Goal: Transaction & Acquisition: Obtain resource

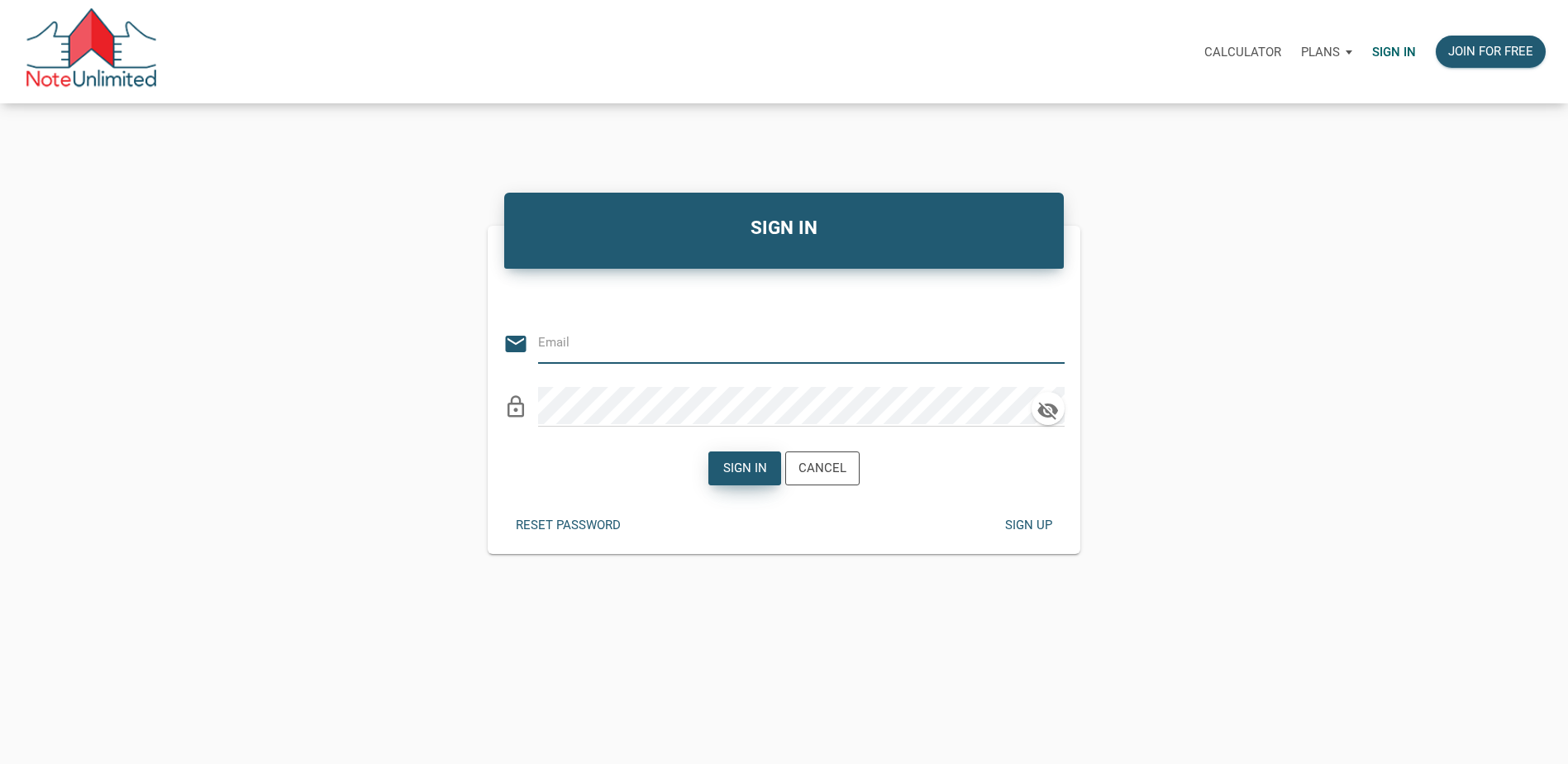
type input "jacqueline@rightfitrealtycorp.com"
click at [744, 464] on div "Sign in" at bounding box center [744, 469] width 44 height 19
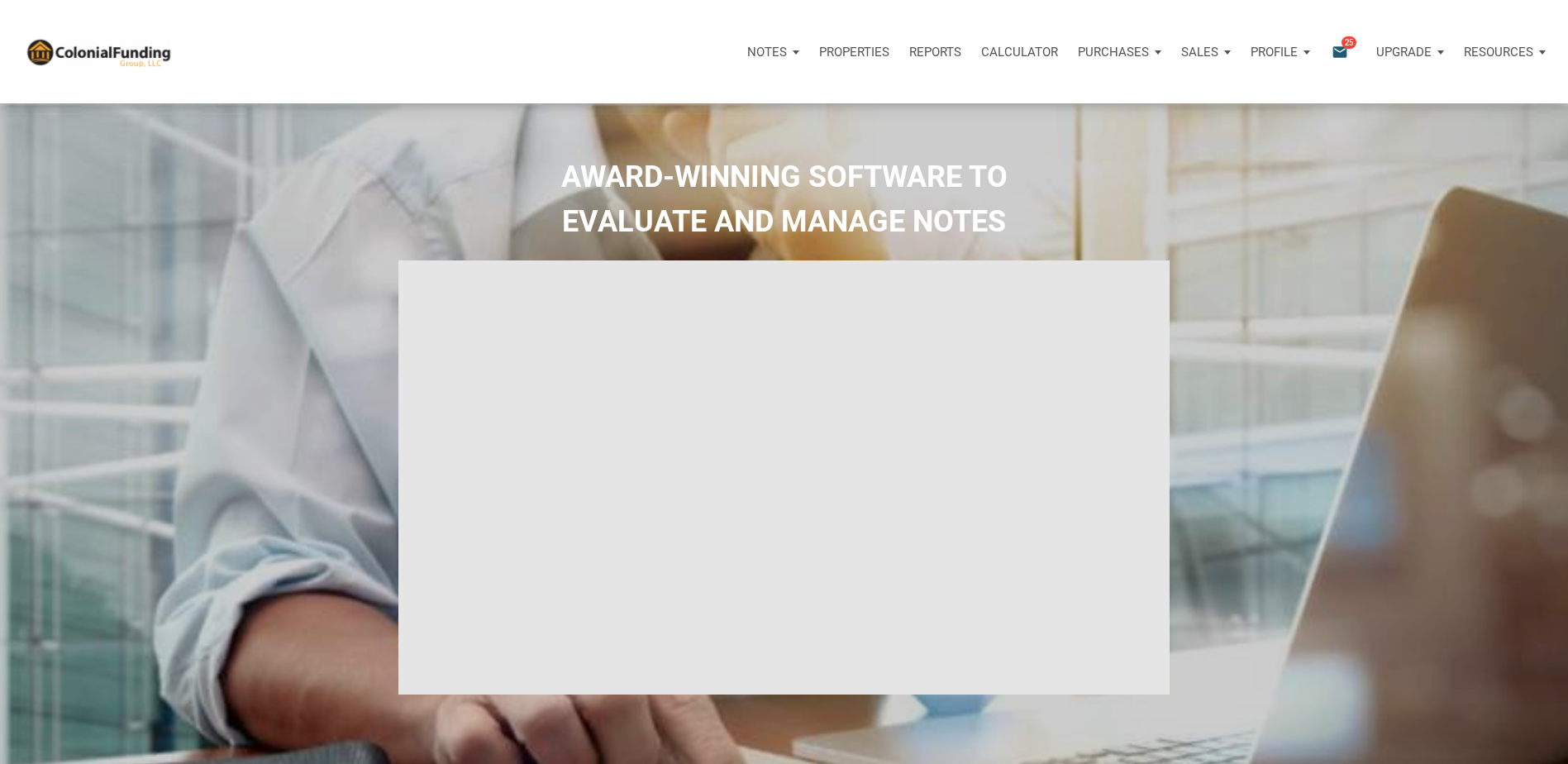
type input "Introduction to new features"
select select
click at [862, 44] on p "Properties" at bounding box center [854, 52] width 70 height 15
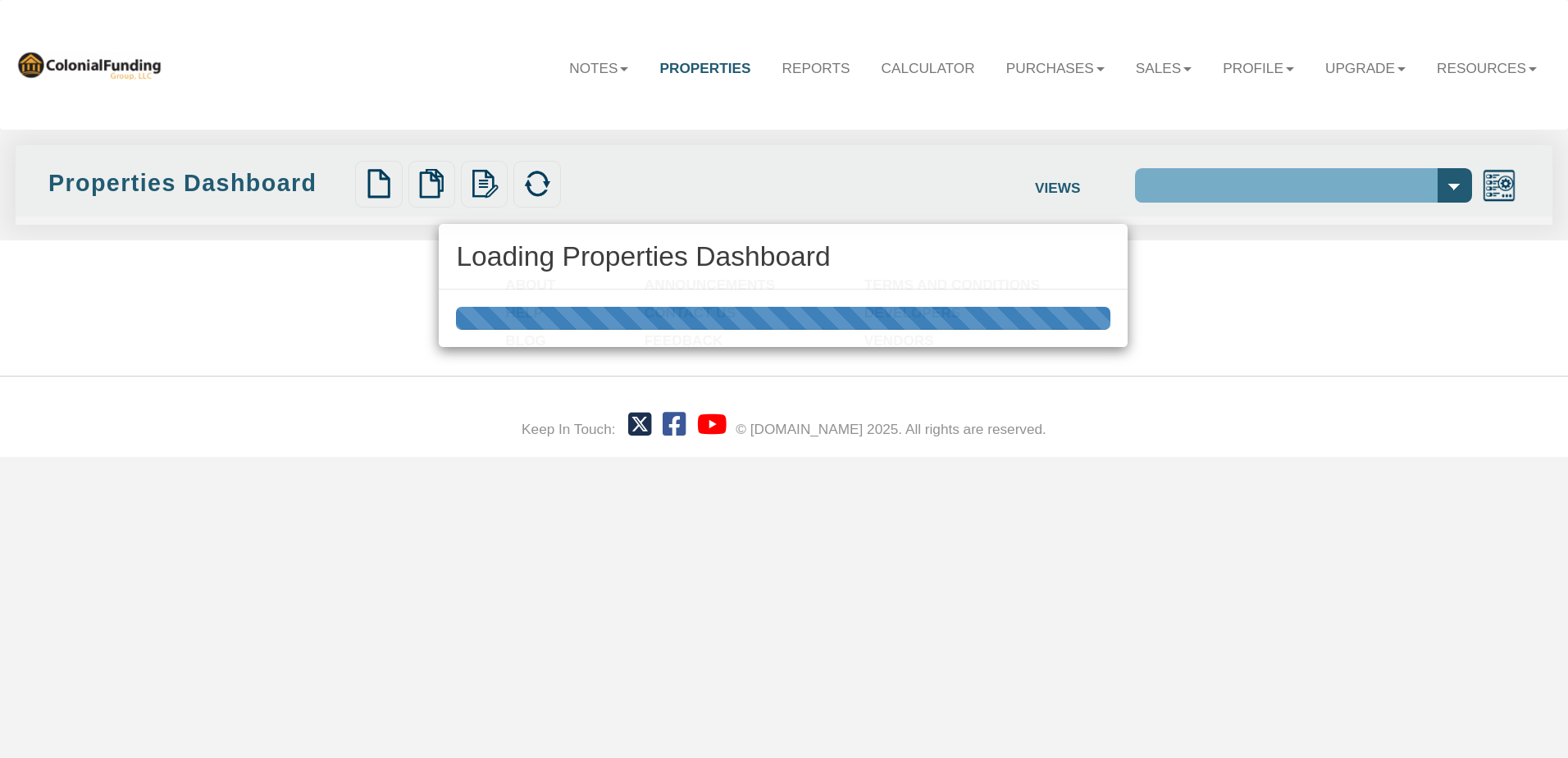
select select "138"
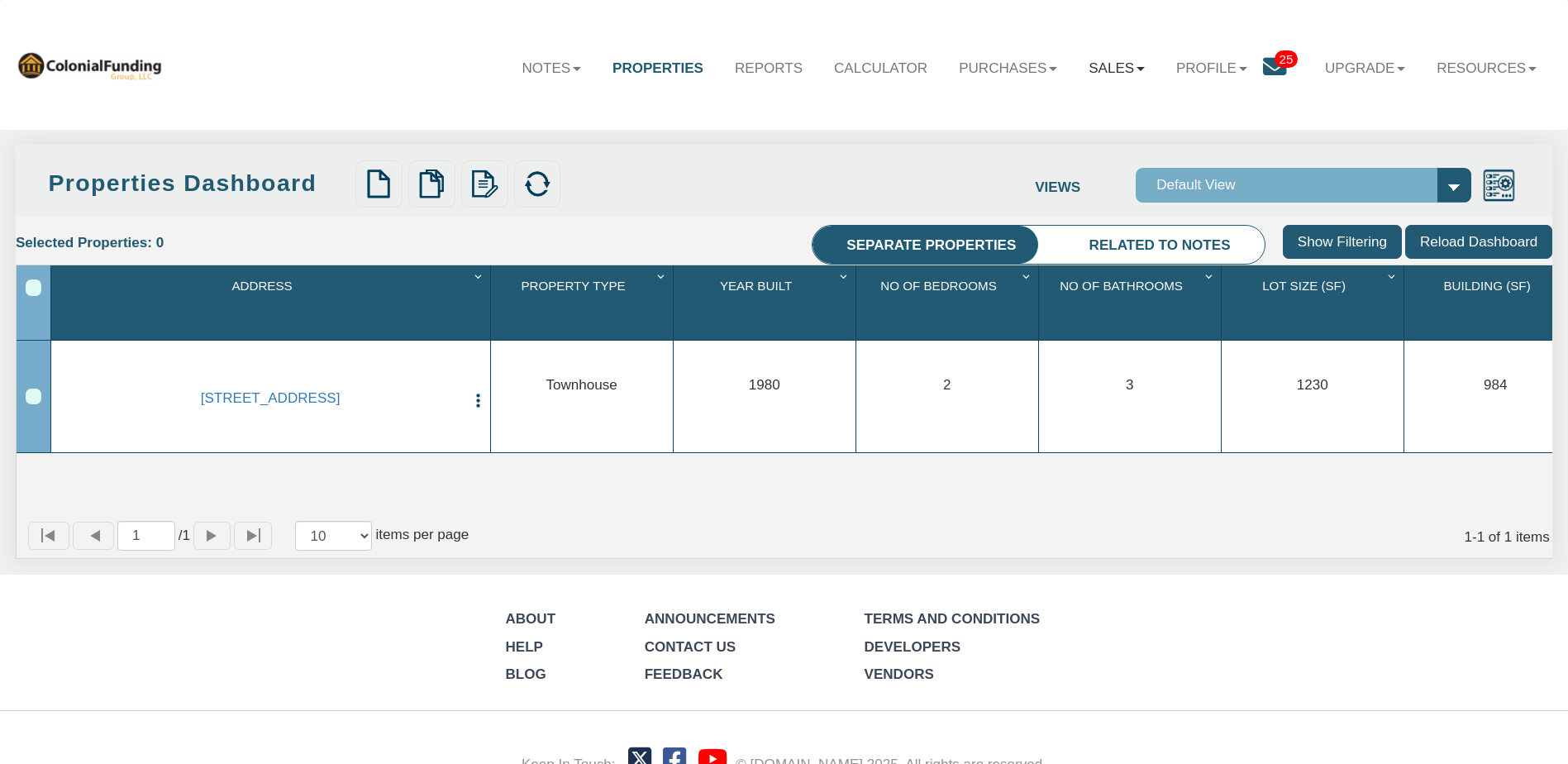
click at [1130, 68] on link "Sales" at bounding box center [1116, 68] width 88 height 48
click at [1048, 71] on b at bounding box center [1052, 69] width 9 height 4
click at [1536, 75] on link "Resources" at bounding box center [1486, 68] width 132 height 48
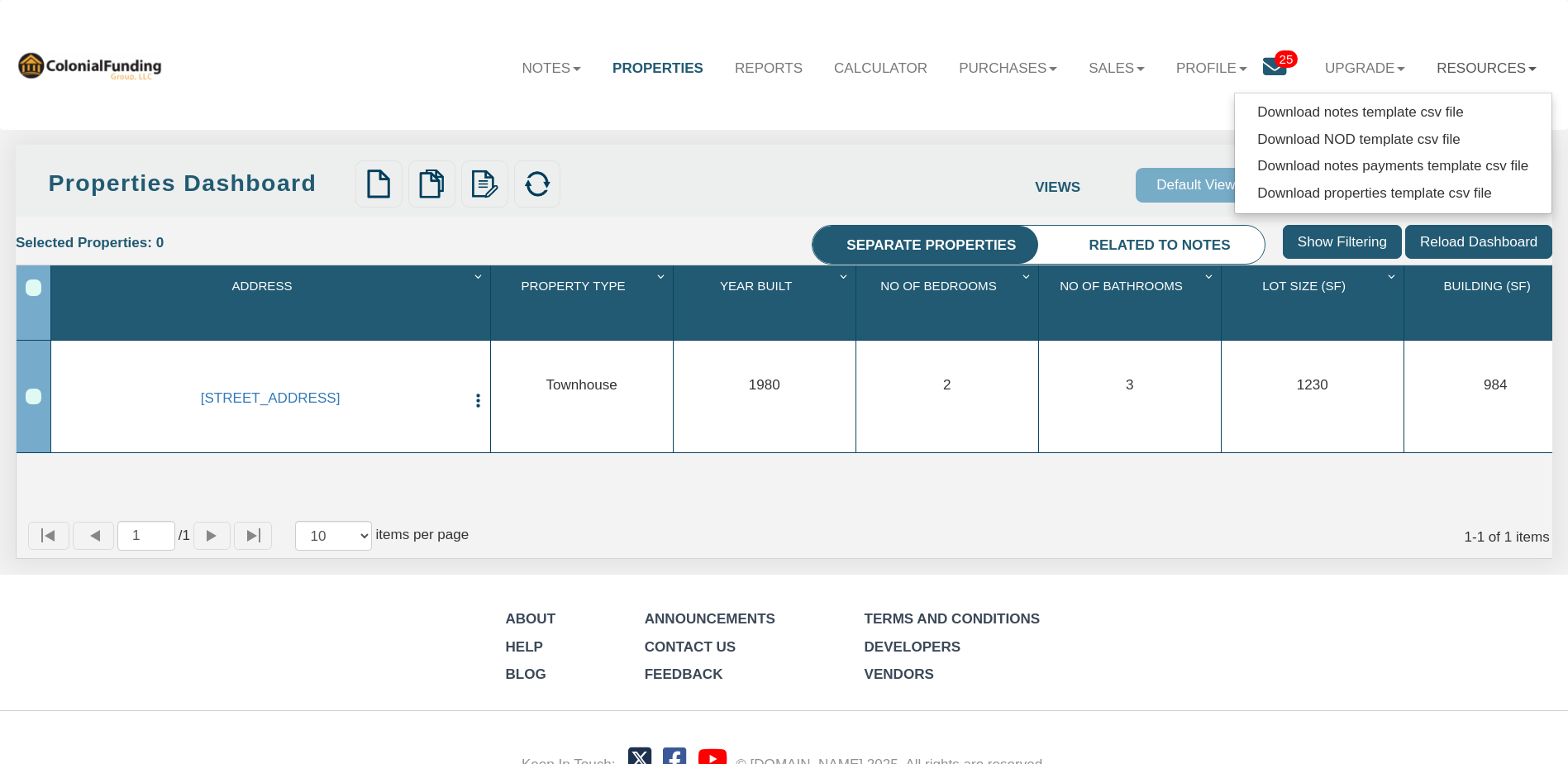
click at [1262, 57] on icon at bounding box center [1274, 67] width 23 height 23
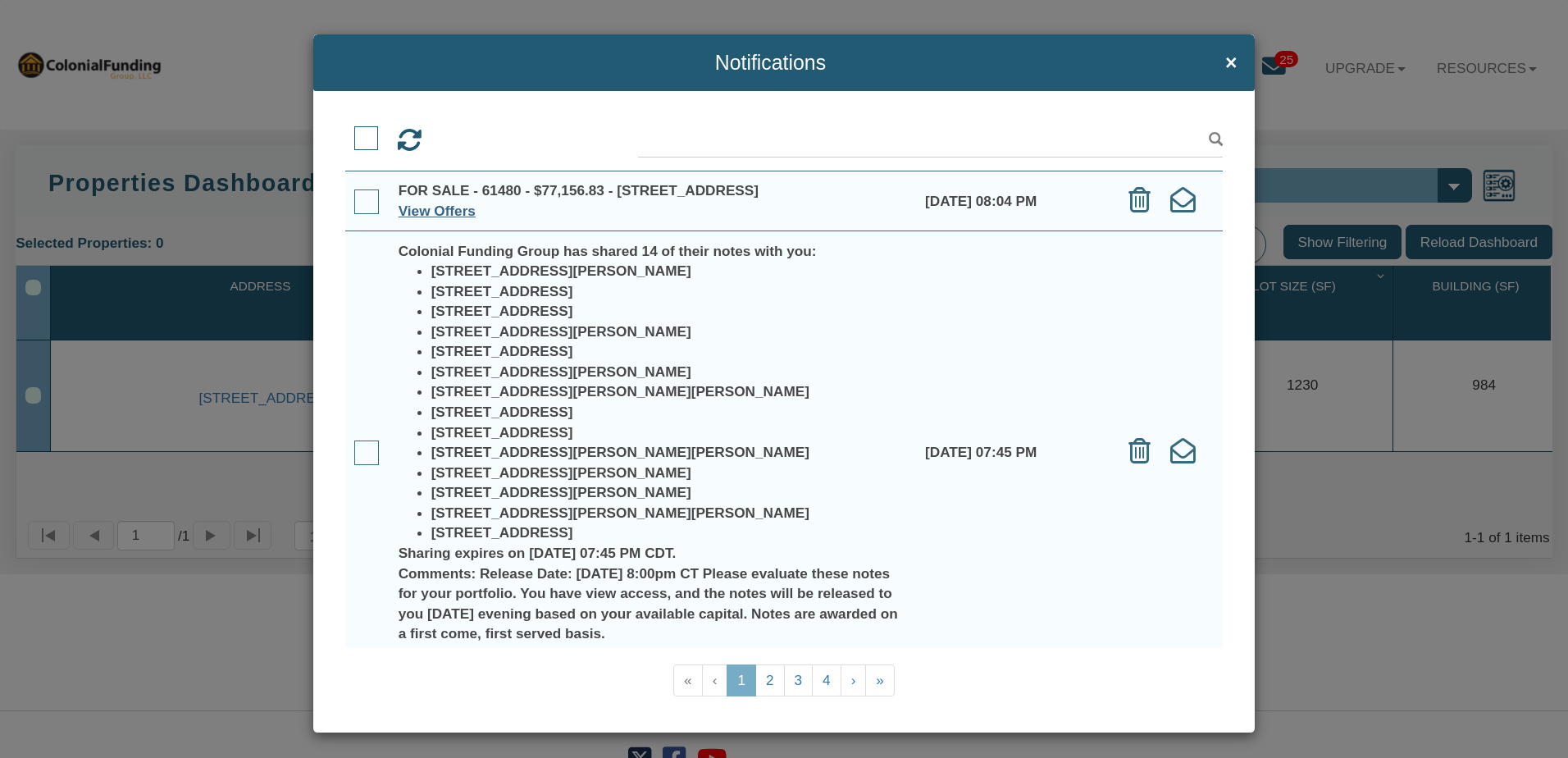
click at [430, 219] on link "View Offers" at bounding box center [437, 210] width 77 height 16
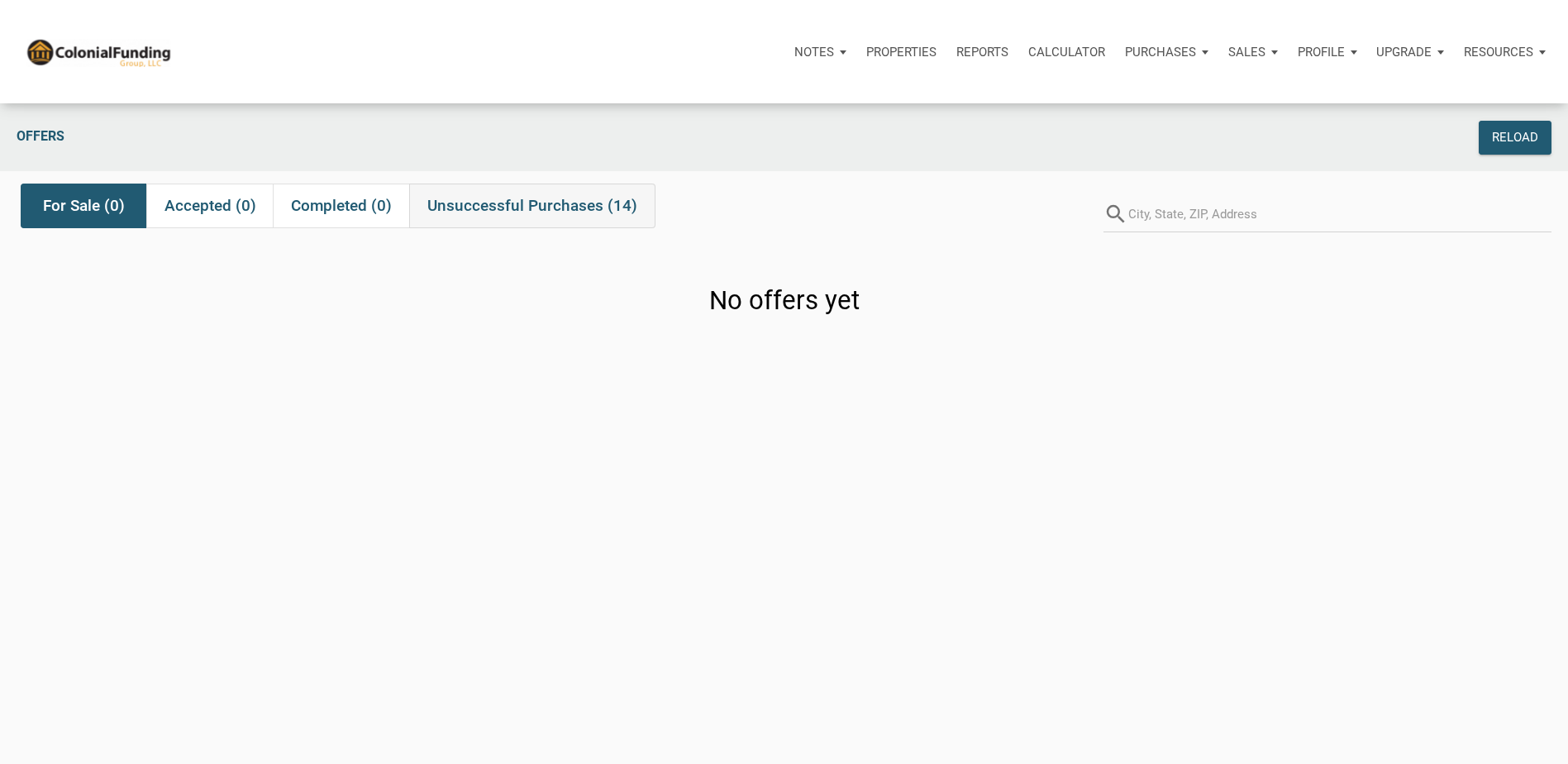
click at [514, 209] on span "Unsuccessful Purchases (14)" at bounding box center [532, 205] width 210 height 20
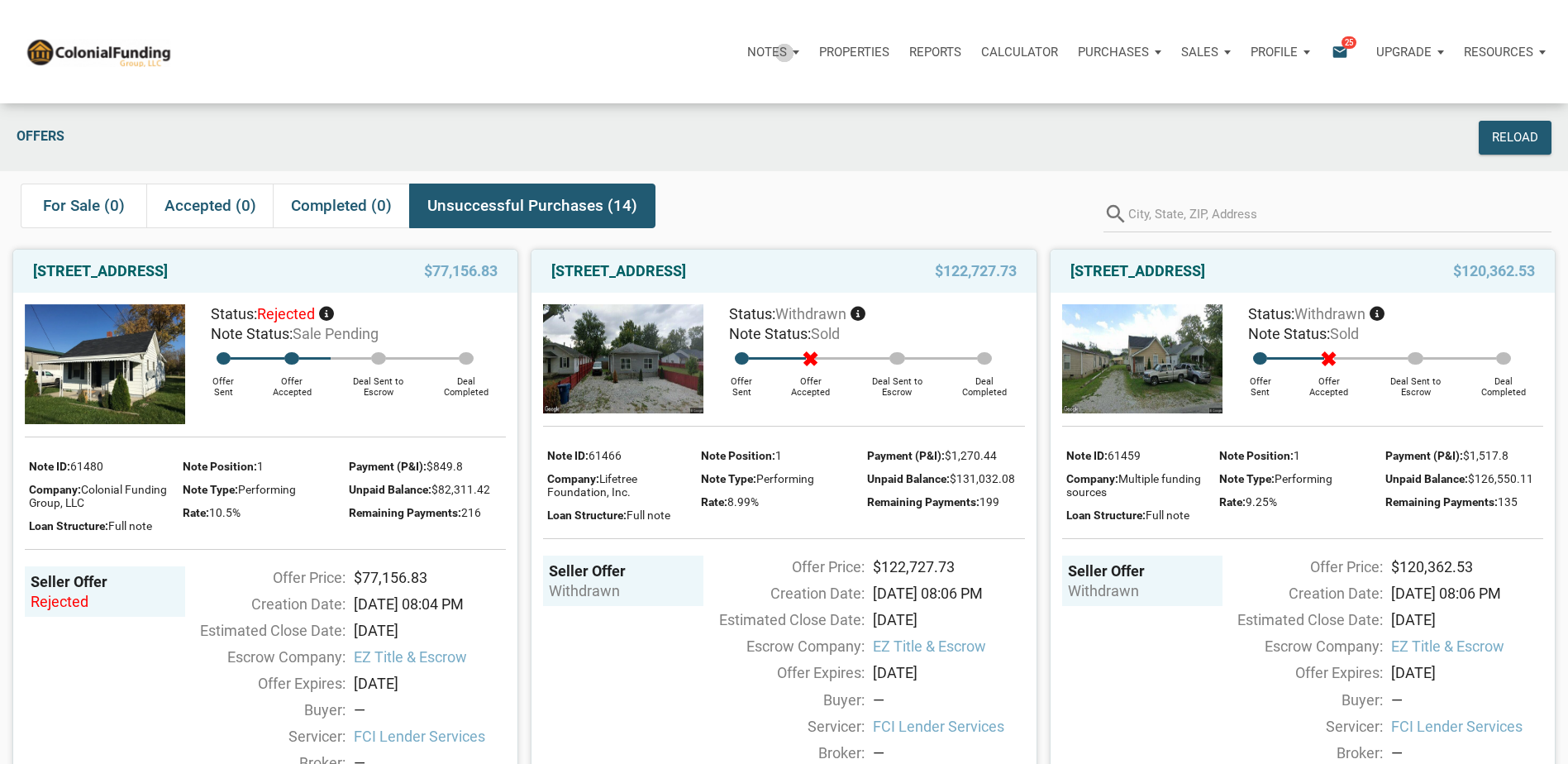
click at [785, 52] on p "Notes" at bounding box center [766, 52] width 40 height 15
click at [880, 54] on p "Properties" at bounding box center [854, 52] width 70 height 15
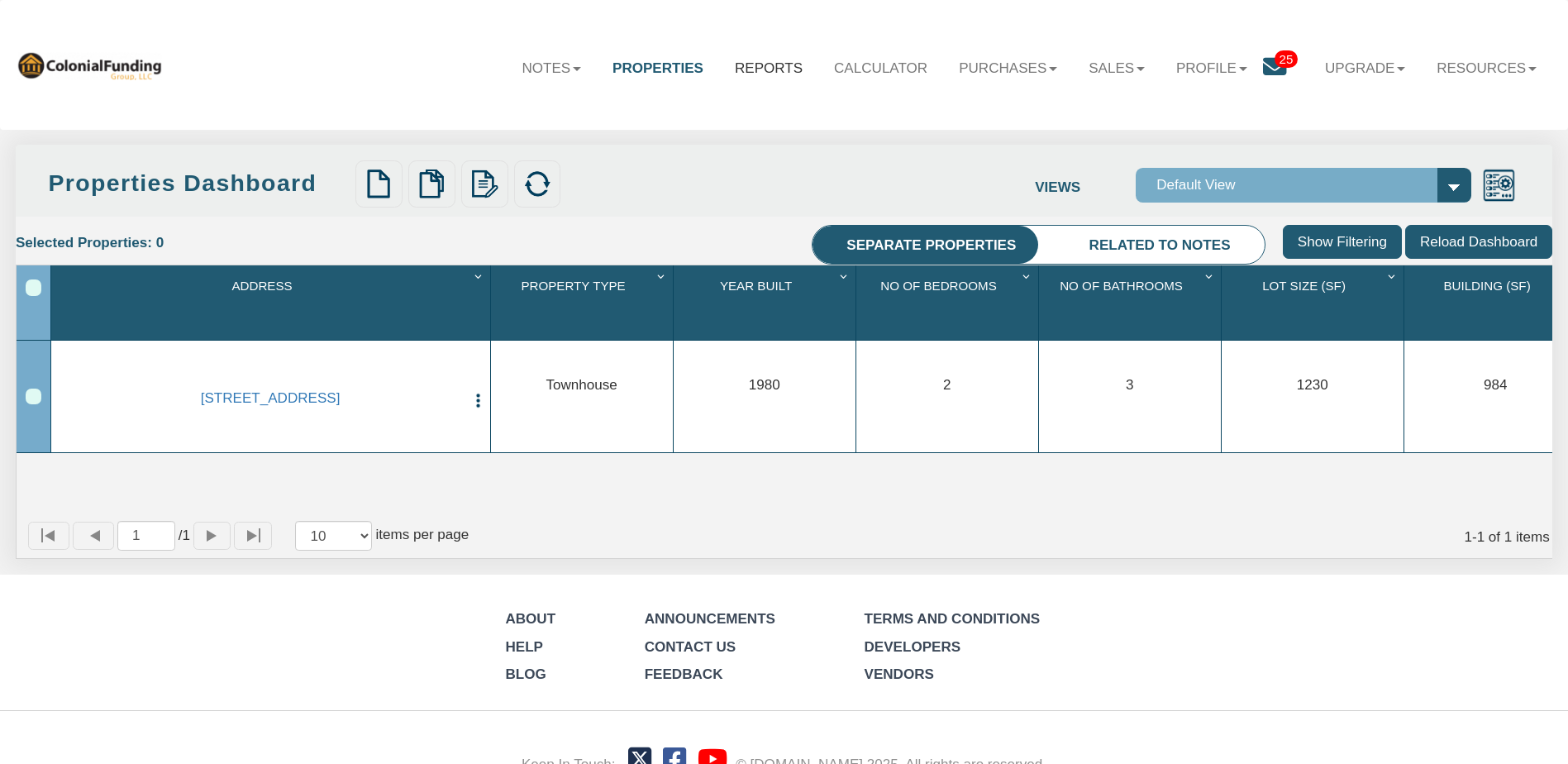
click at [756, 72] on link "Reports" at bounding box center [768, 68] width 99 height 48
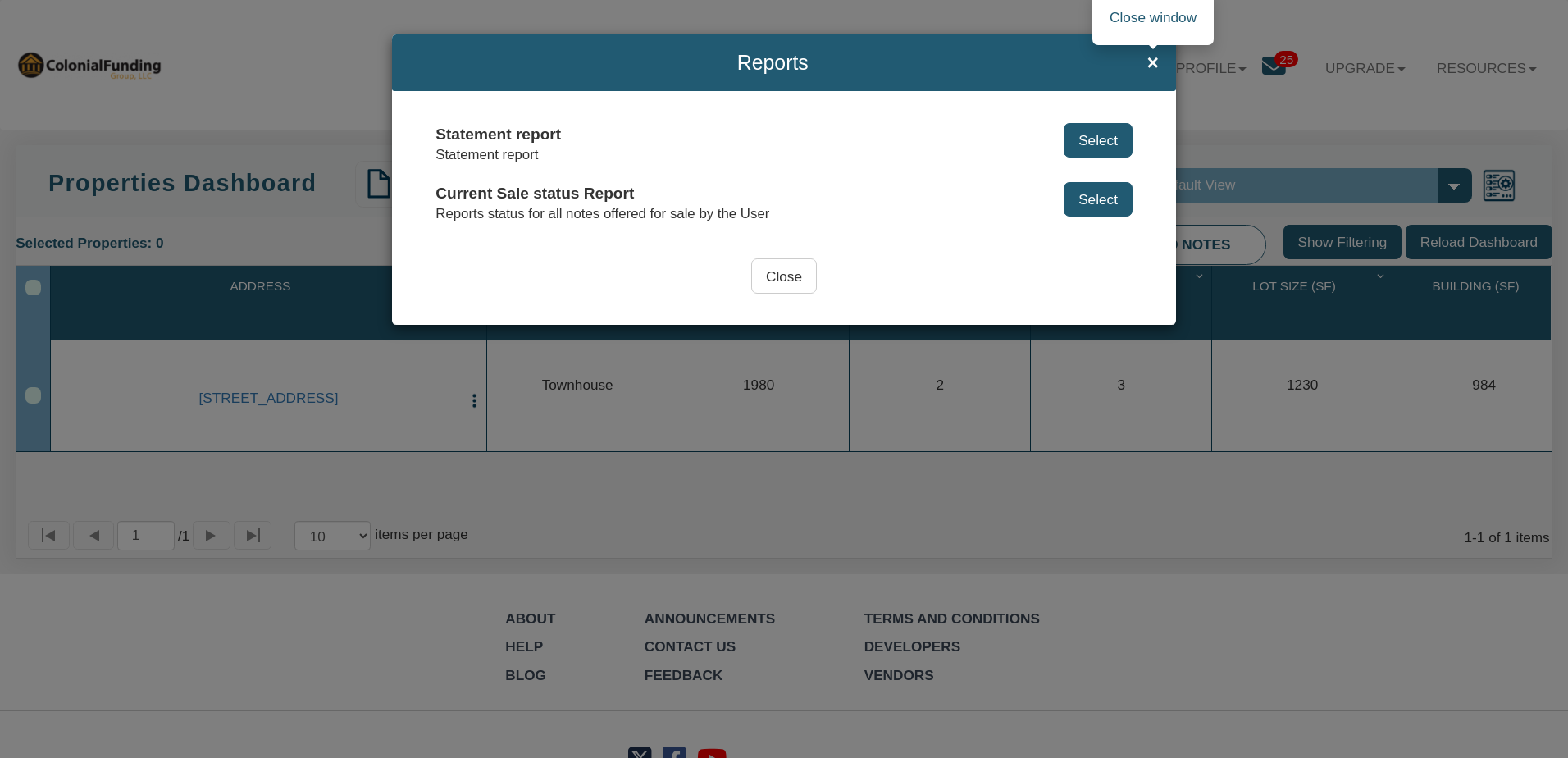
click at [1147, 63] on span "×" at bounding box center [1152, 63] width 12 height 23
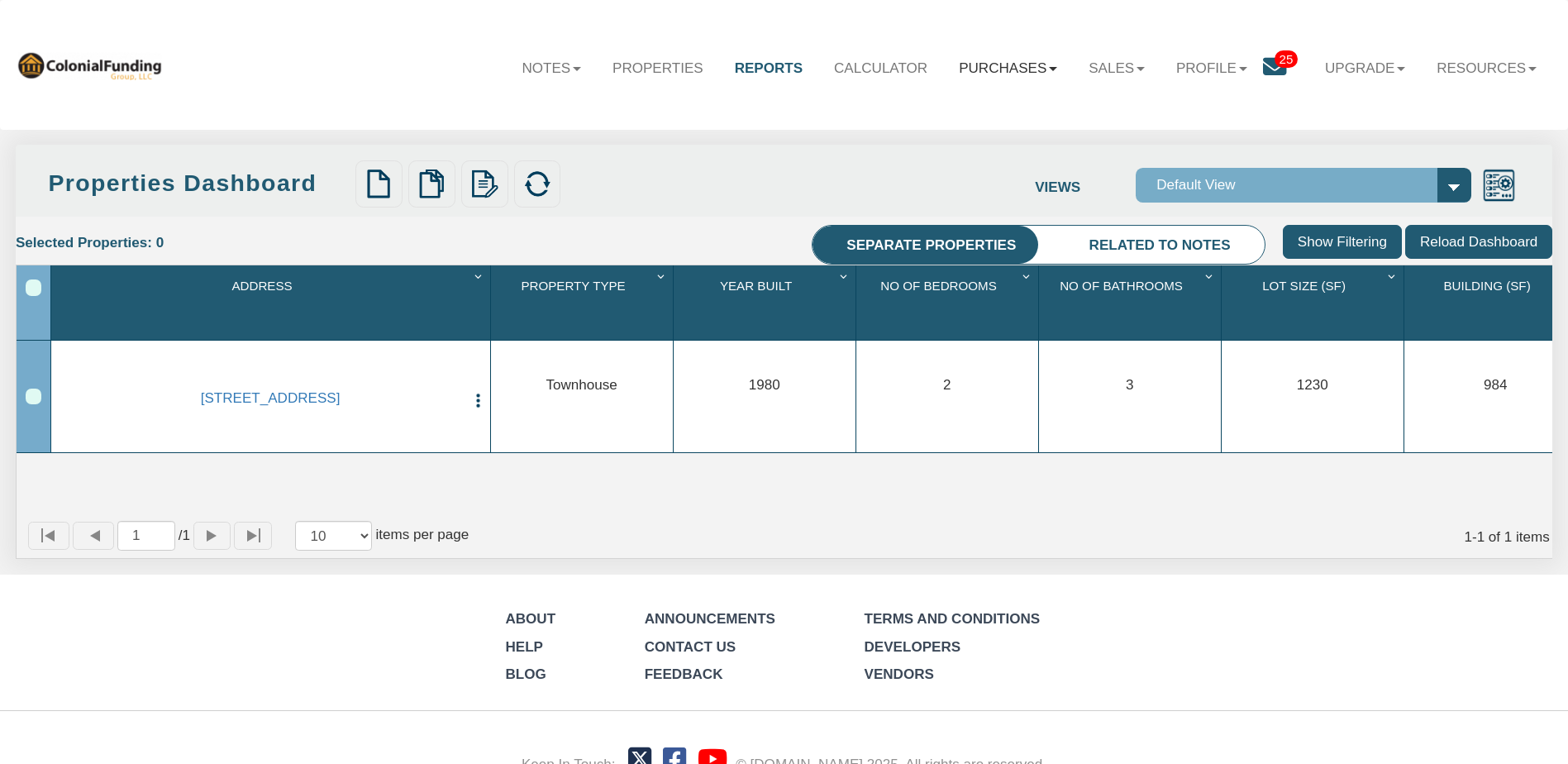
click at [1026, 68] on link "Purchases" at bounding box center [1007, 68] width 130 height 48
click at [940, 114] on link "Offers" at bounding box center [980, 113] width 182 height 27
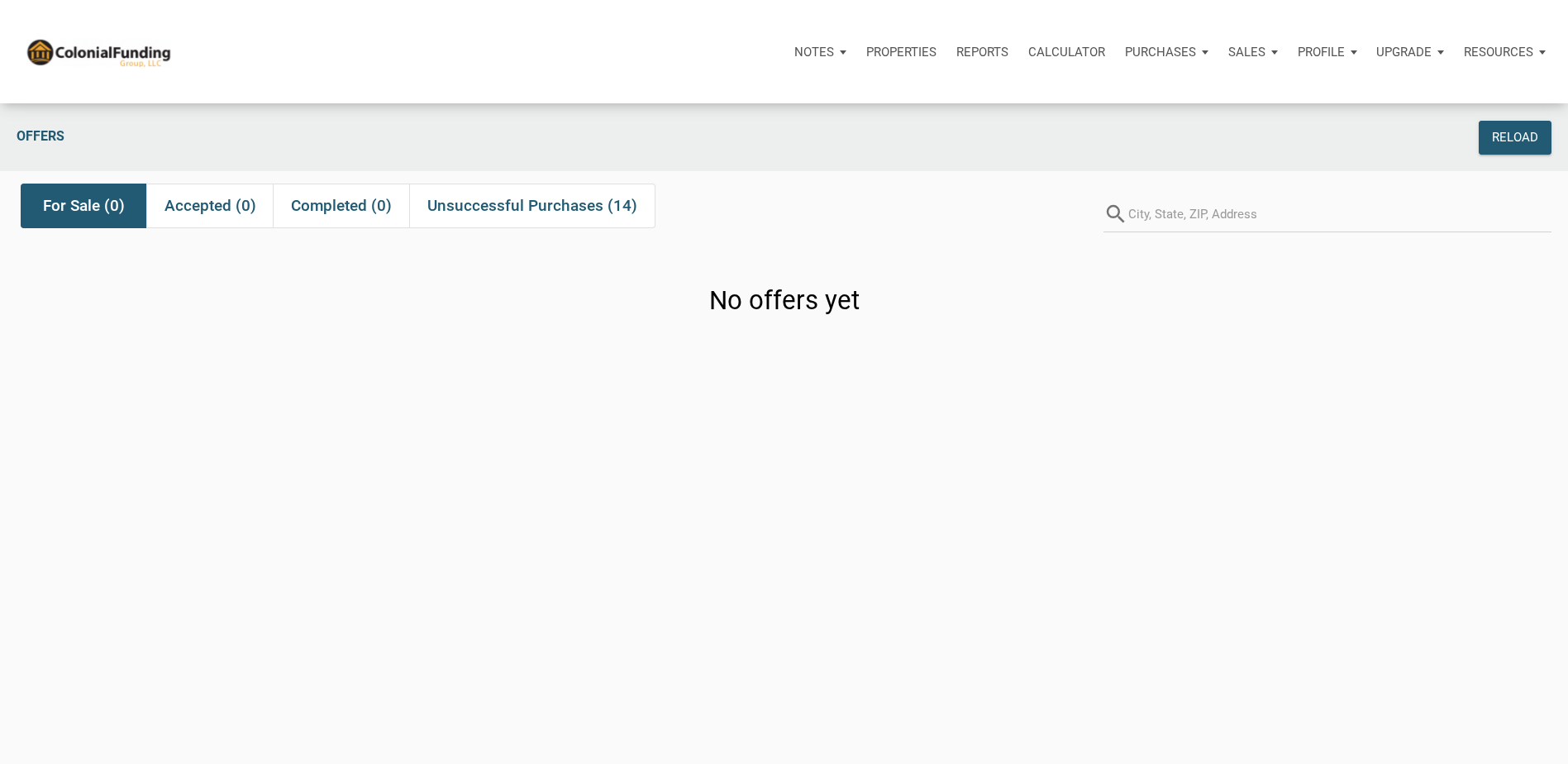
click at [856, 55] on div "Sales" at bounding box center [820, 52] width 72 height 49
click at [1176, 99] on link "Offers" at bounding box center [1205, 97] width 157 height 34
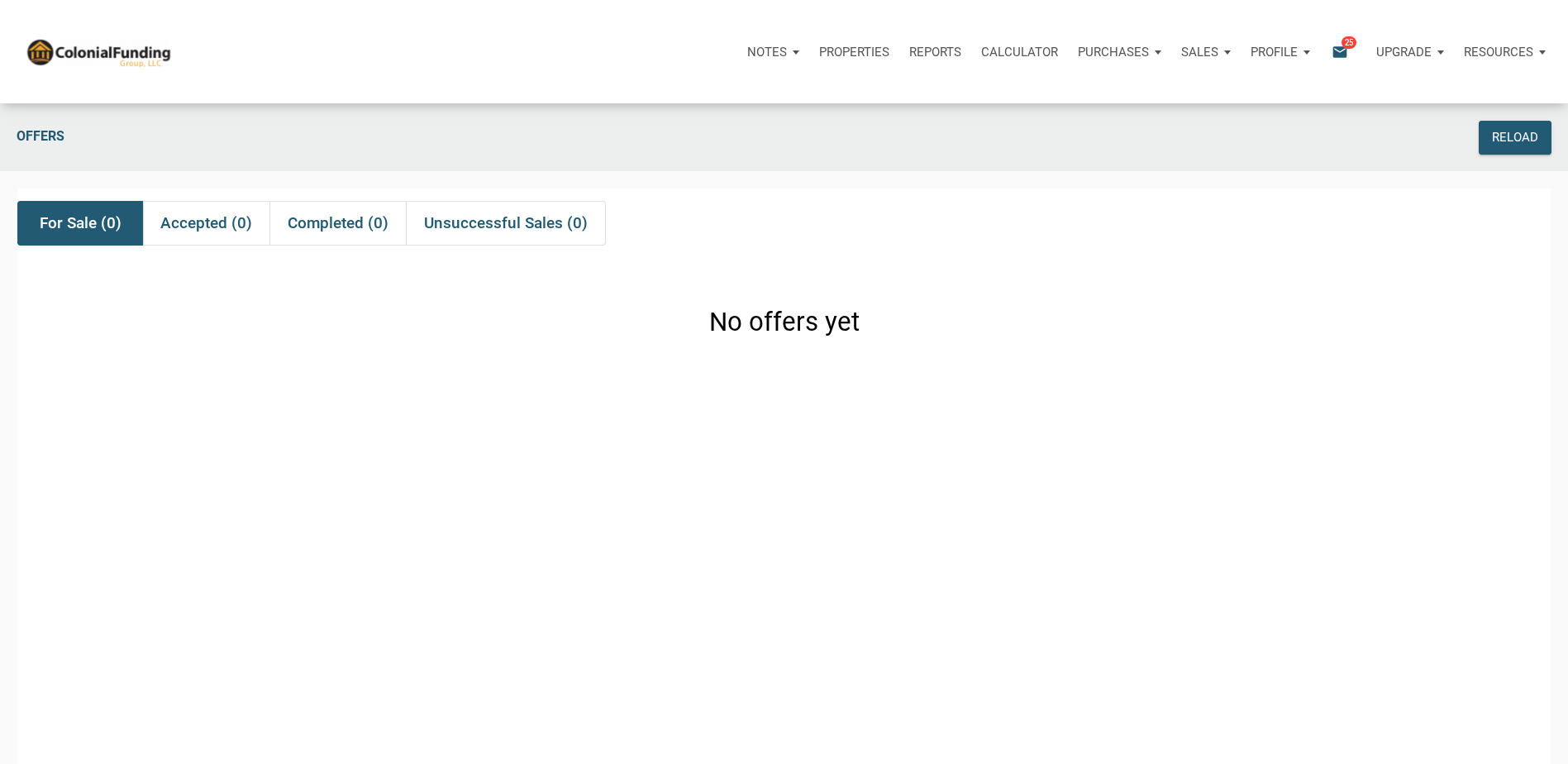
click at [1310, 53] on div "Profile" at bounding box center [1280, 52] width 79 height 49
click at [1434, 48] on div "Upgrade" at bounding box center [1409, 52] width 88 height 49
click at [1540, 48] on div "Resources" at bounding box center [1504, 52] width 101 height 49
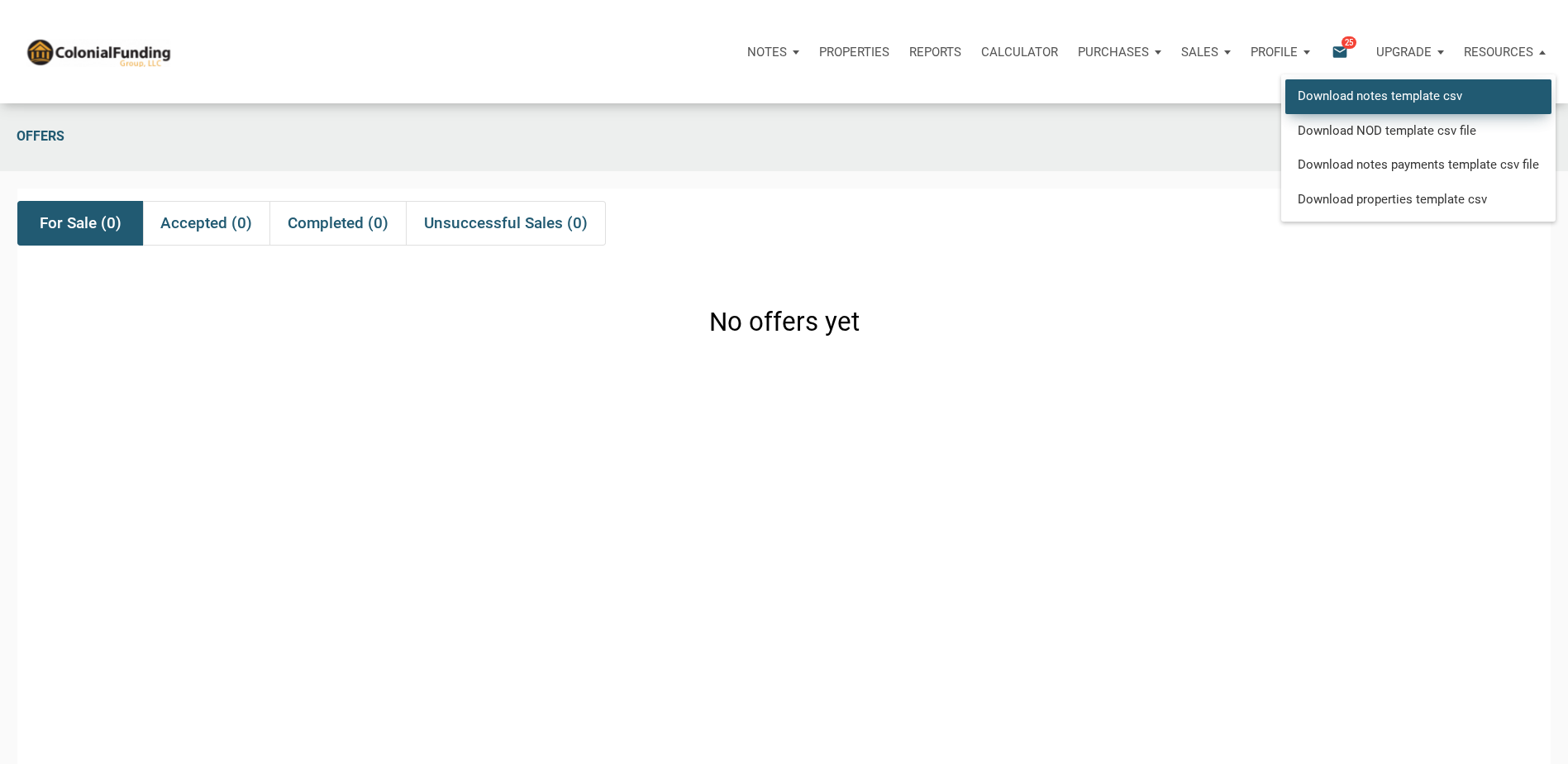
click at [1371, 103] on link "Download notes template csv" at bounding box center [1418, 97] width 266 height 34
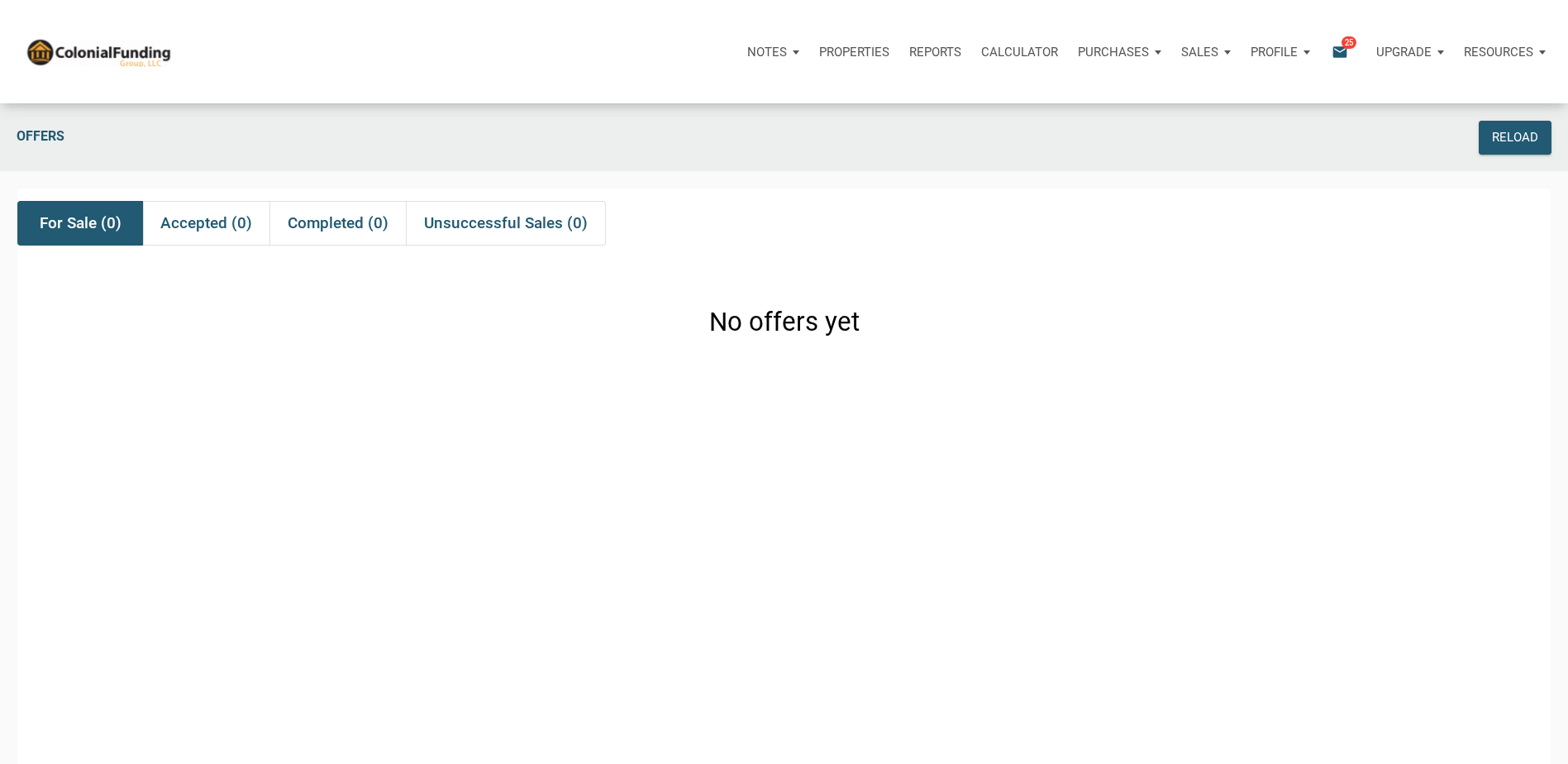
click at [1085, 99] on div "Notes Dashboard Transactions Properties Reports Calculator Purchases Offers Ord…" at bounding box center [789, 51] width 1555 height 103
click at [1535, 49] on div "Resources" at bounding box center [1504, 52] width 101 height 49
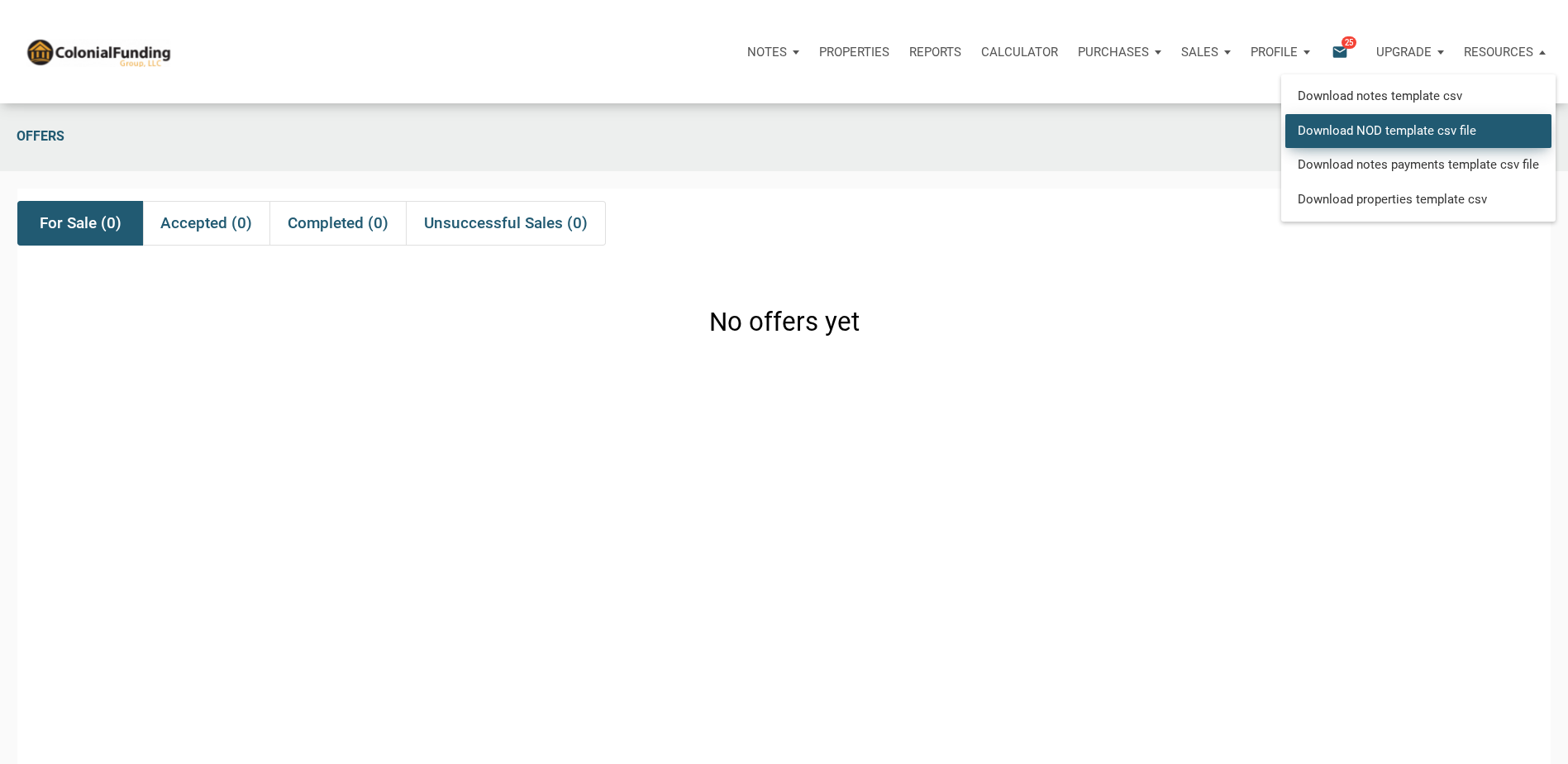
click at [1383, 133] on link "Download NOD template csv file" at bounding box center [1418, 131] width 266 height 34
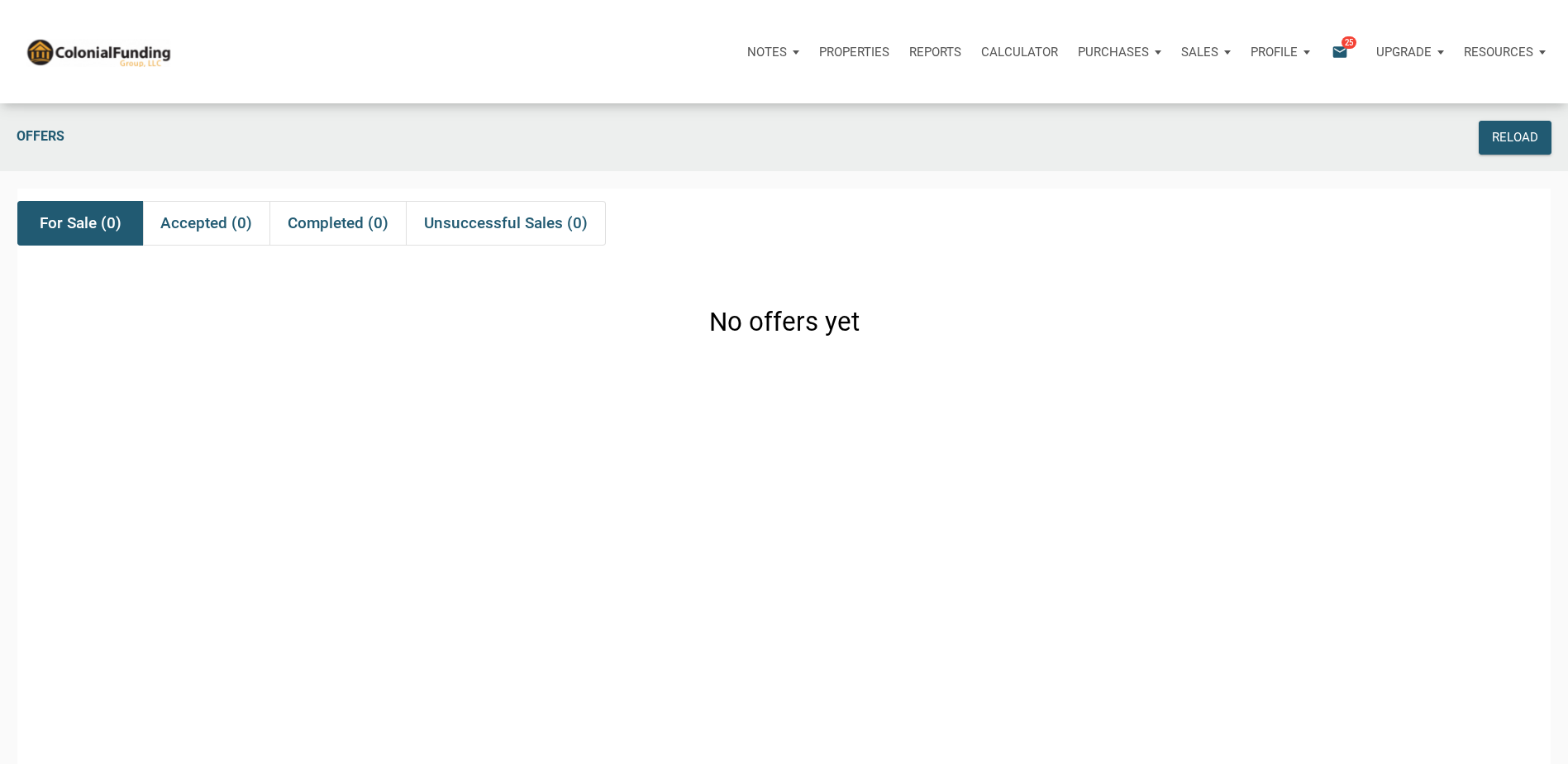
click at [1536, 19] on div "Notes Dashboard Transactions Properties Reports Calculator Purchases Offers Ord…" at bounding box center [789, 51] width 1555 height 103
click at [1544, 50] on div "Resources" at bounding box center [1504, 52] width 101 height 49
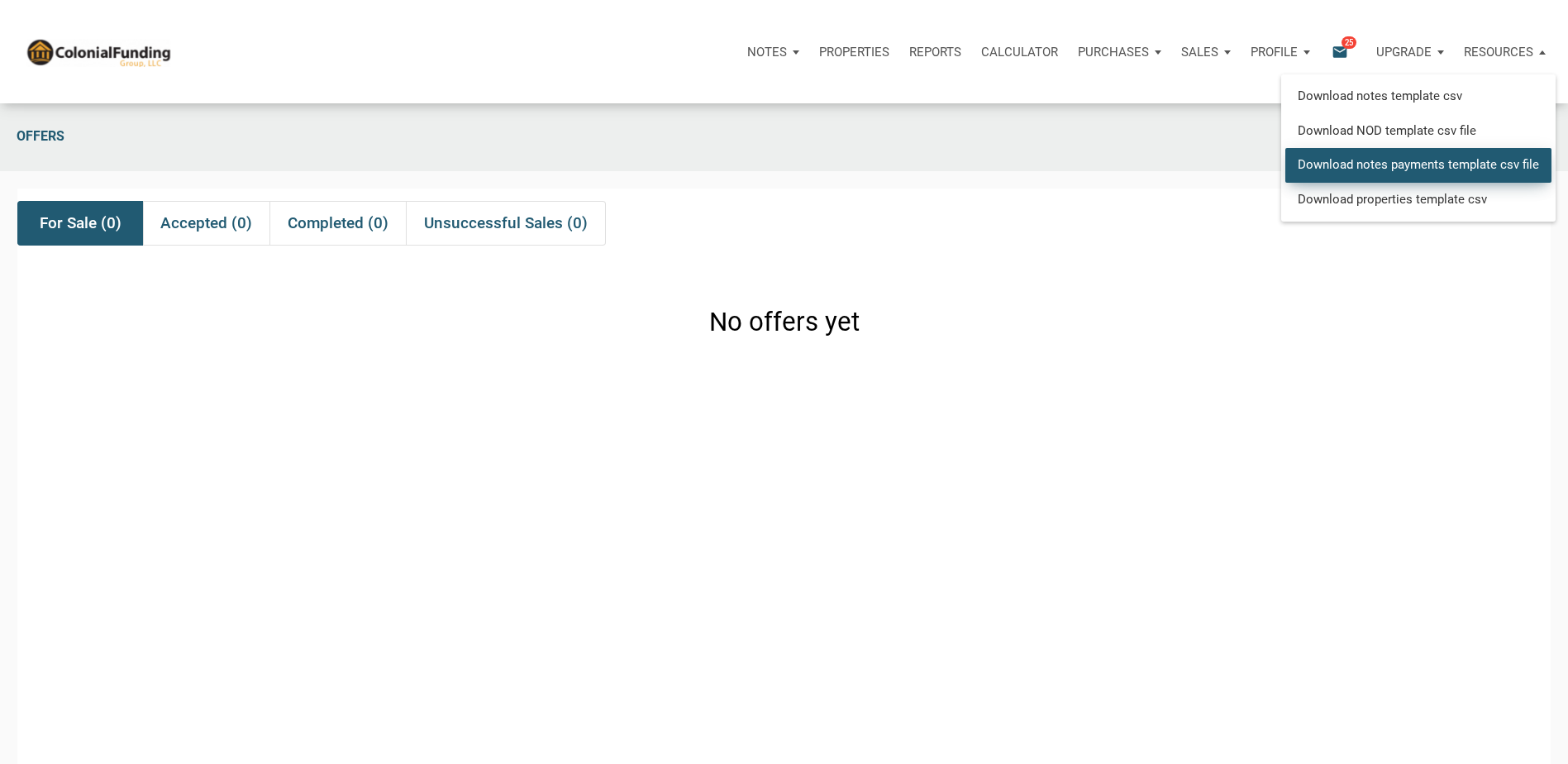
click at [1462, 171] on link "Download notes payments template csv file" at bounding box center [1418, 165] width 266 height 34
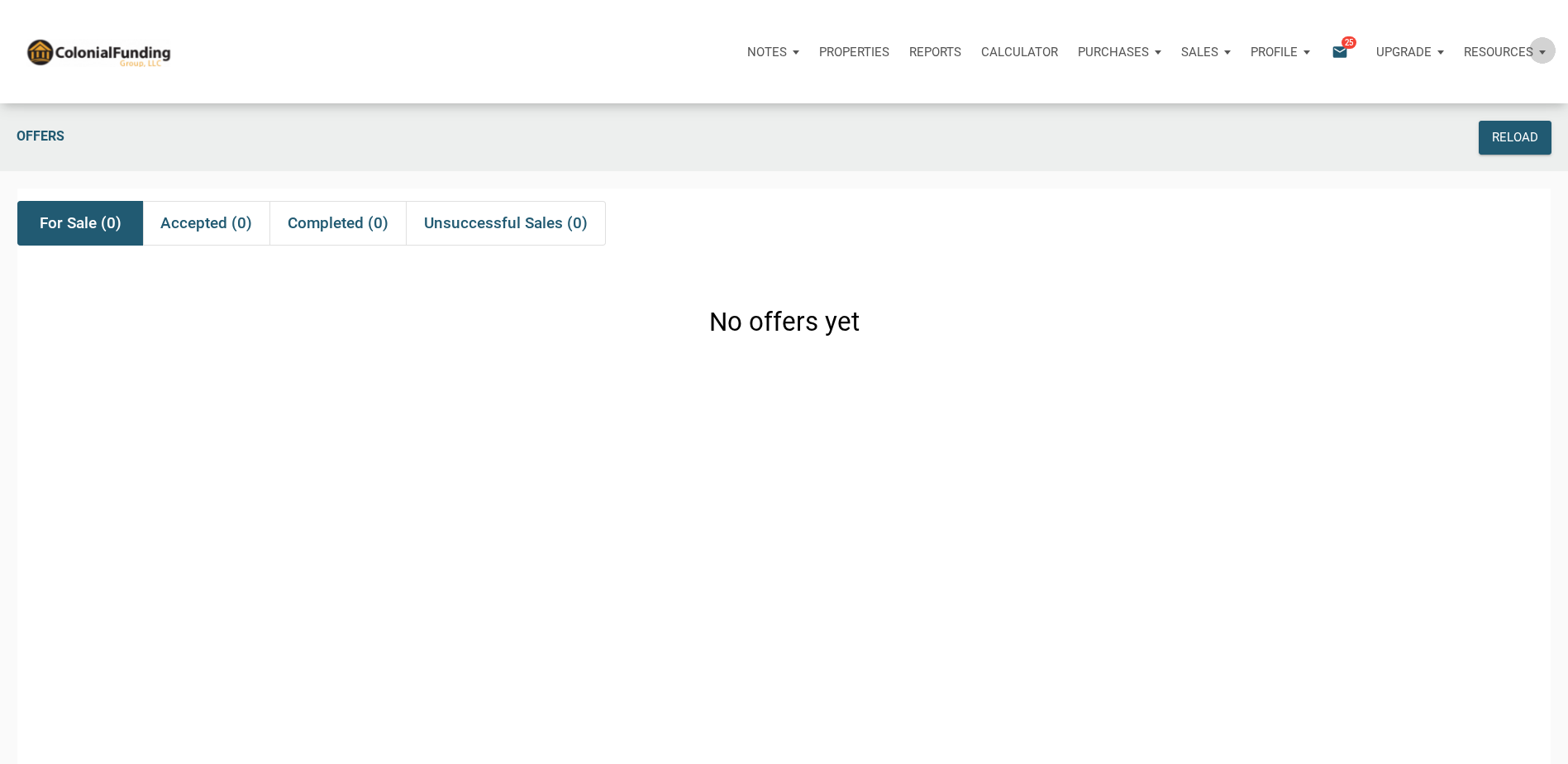
click at [1542, 49] on div "Resources" at bounding box center [1504, 52] width 101 height 49
